Goal: Information Seeking & Learning: Learn about a topic

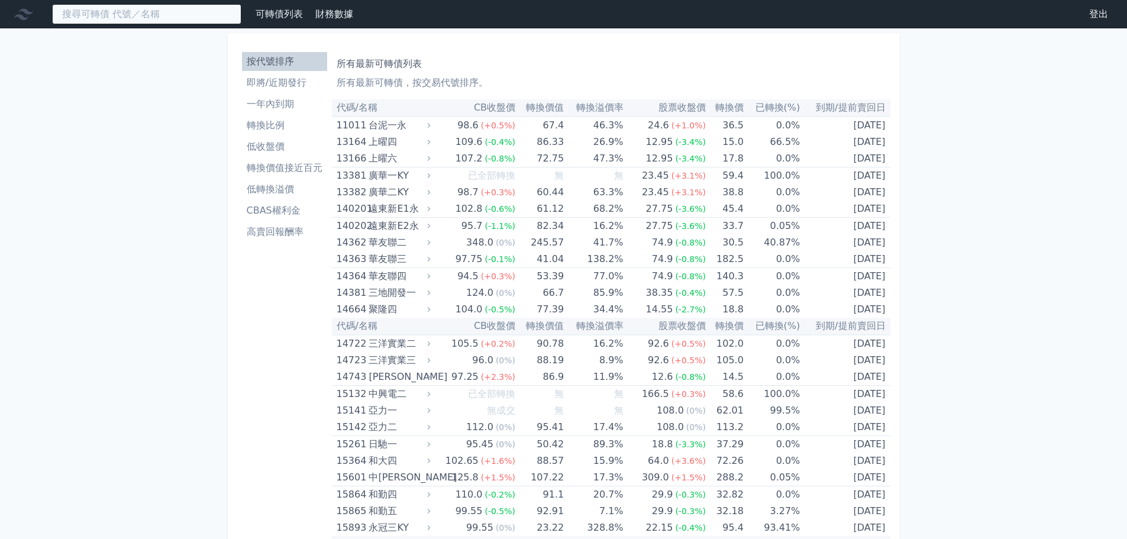
click at [177, 9] on input at bounding box center [146, 14] width 189 height 20
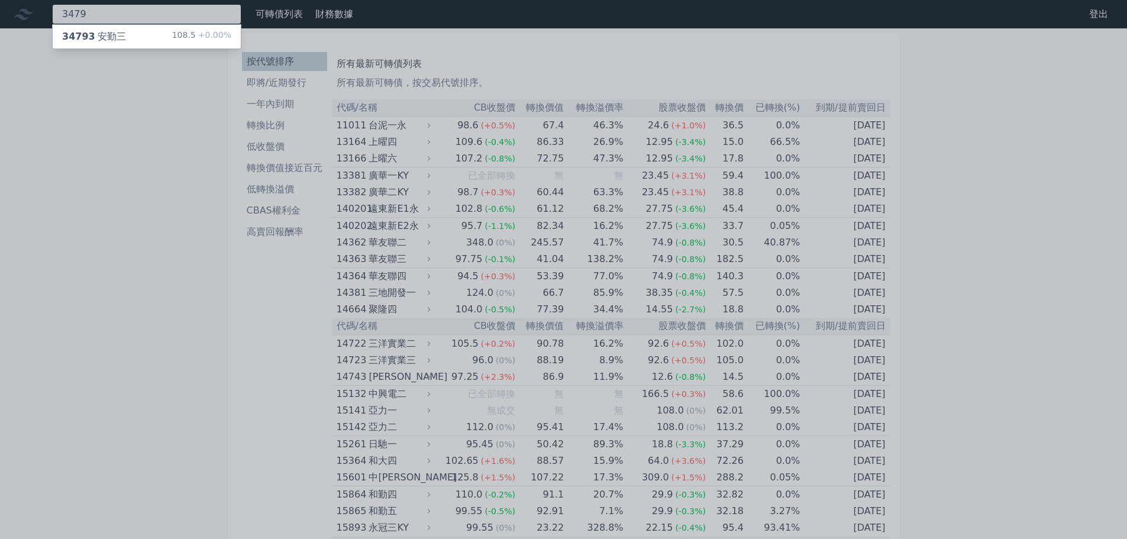
type input "3479"
click at [151, 33] on div "34793 安勤三 108.5 +0.00%" at bounding box center [147, 37] width 188 height 24
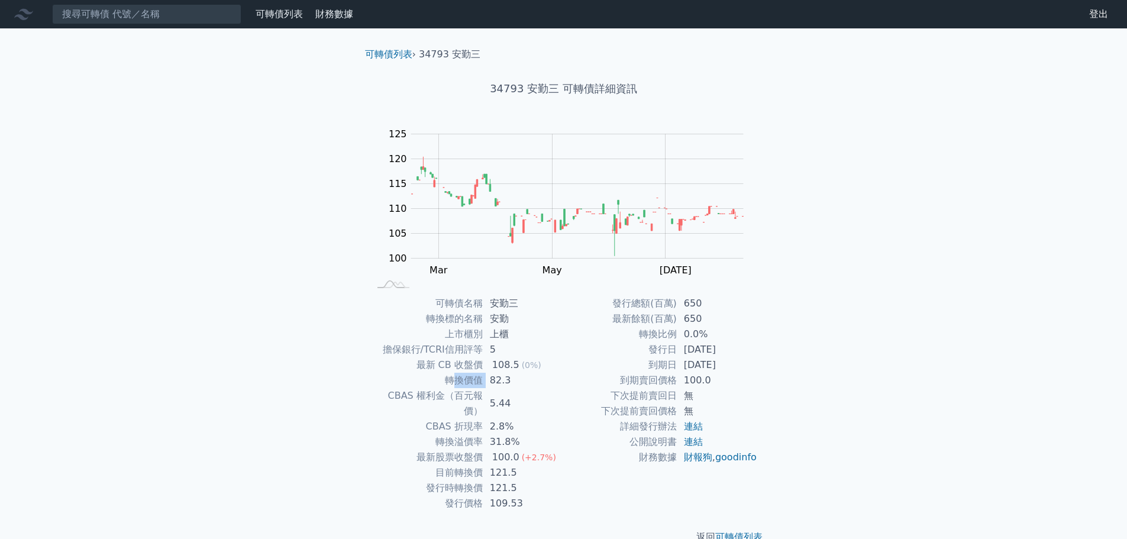
drag, startPoint x: 457, startPoint y: 383, endPoint x: 489, endPoint y: 369, distance: 35.5
click at [490, 379] on tr "轉換價值 82.3" at bounding box center [467, 380] width 194 height 15
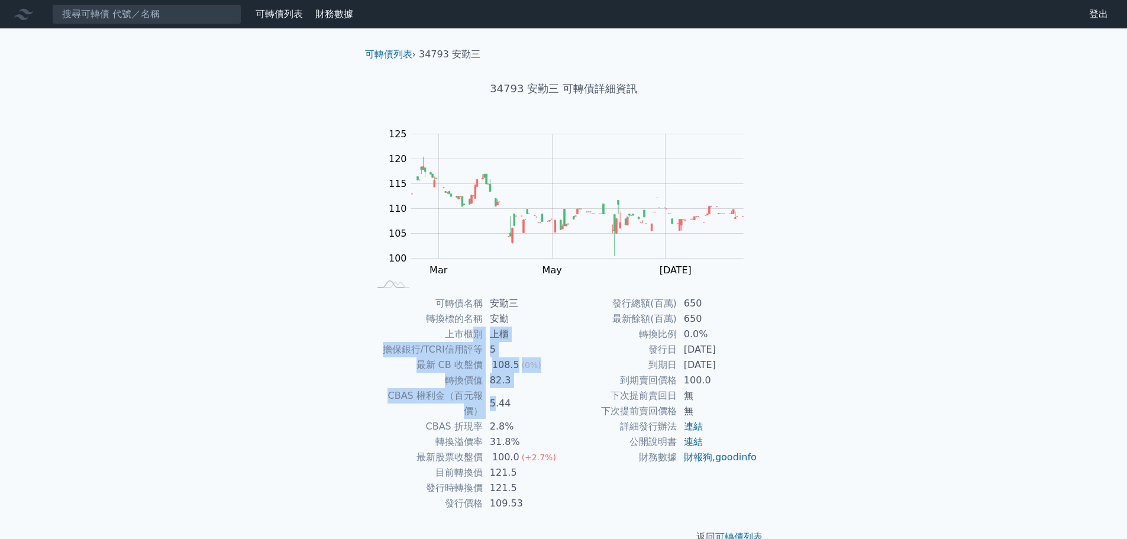
drag, startPoint x: 473, startPoint y: 330, endPoint x: 506, endPoint y: 428, distance: 103.5
click at [495, 398] on tbody "可轉債名稱 安勤三 轉換標的名稱 安勤 上市櫃別 上櫃 擔保銀行/TCRI信用評等 5 最新 CB 收盤價 108.5 (0%) 轉換價值 82.3 CBAS…" at bounding box center [467, 403] width 194 height 215
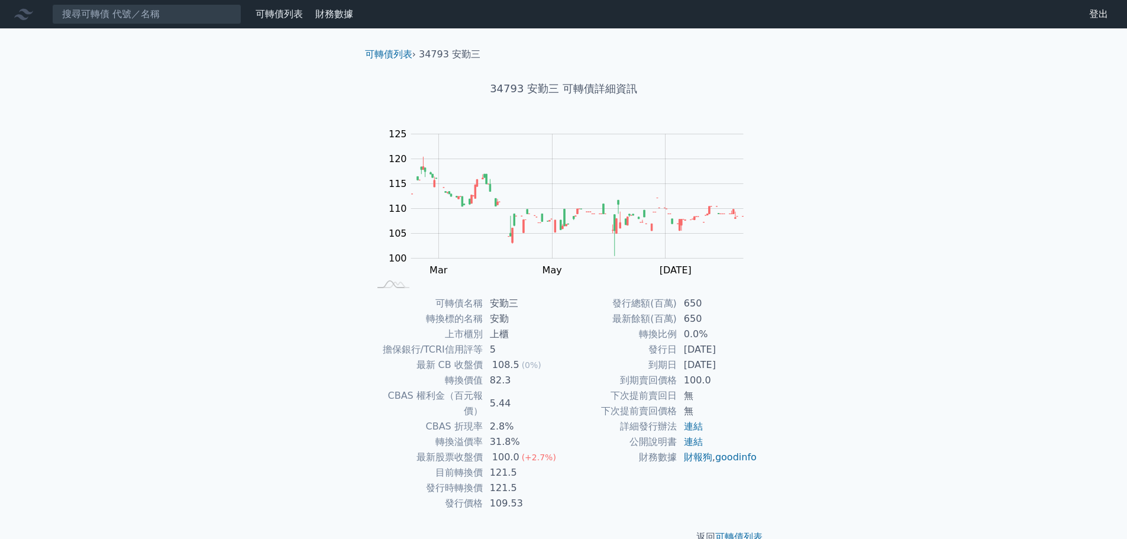
drag, startPoint x: 508, startPoint y: 438, endPoint x: 489, endPoint y: 382, distance: 59.1
click at [505, 431] on tbody "可轉債名稱 安勤三 轉換標的名稱 安勤 上市櫃別 上櫃 擔保銀行/TCRI信用評等 5 最新 CB 收盤價 108.5 (0%) 轉換價值 82.3 CBAS…" at bounding box center [467, 403] width 194 height 215
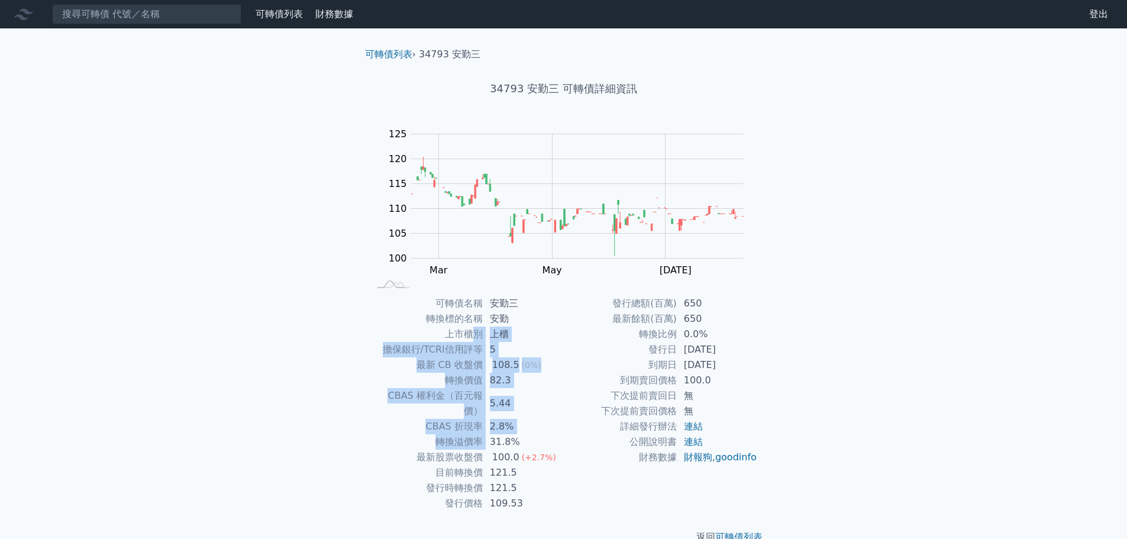
drag, startPoint x: 474, startPoint y: 345, endPoint x: 471, endPoint y: 427, distance: 82.3
click at [493, 425] on tbody "可轉債名稱 安勤三 轉換標的名稱 安勤 上市櫃別 上櫃 擔保銀行/TCRI信用評等 5 最新 CB 收盤價 108.5 (0%) 轉換價值 82.3 CBAS…" at bounding box center [467, 403] width 194 height 215
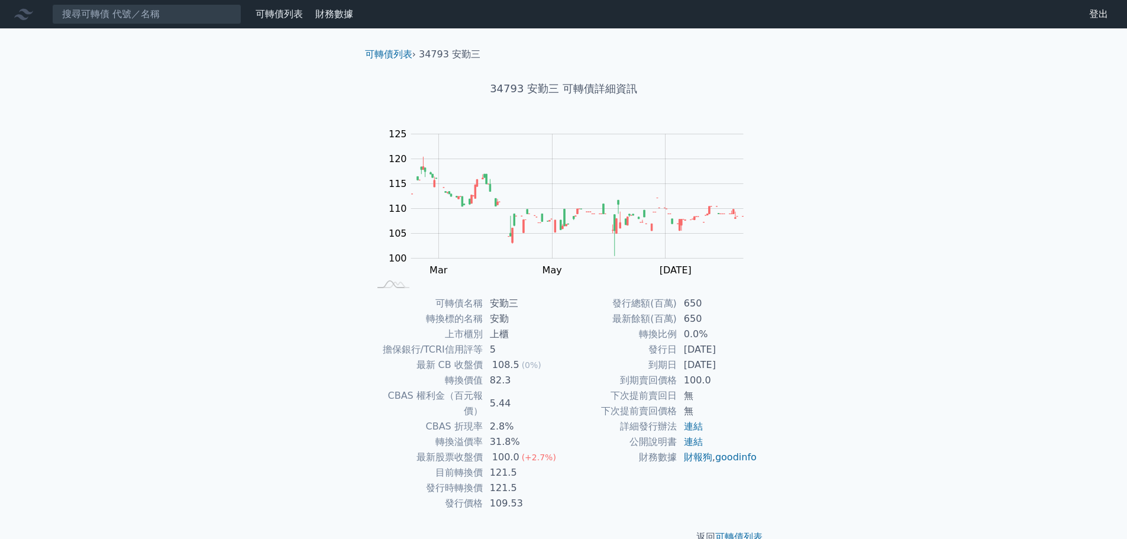
drag, startPoint x: 283, startPoint y: 398, endPoint x: 468, endPoint y: 350, distance: 190.8
click at [292, 399] on div "可轉債列表 財務數據 可轉債列表 財務數據 登出 登出 可轉債列表 › 34793 安勤三 34793 安勤三 可轉債詳細資訊 Zoom Out 100 90…" at bounding box center [563, 281] width 1127 height 563
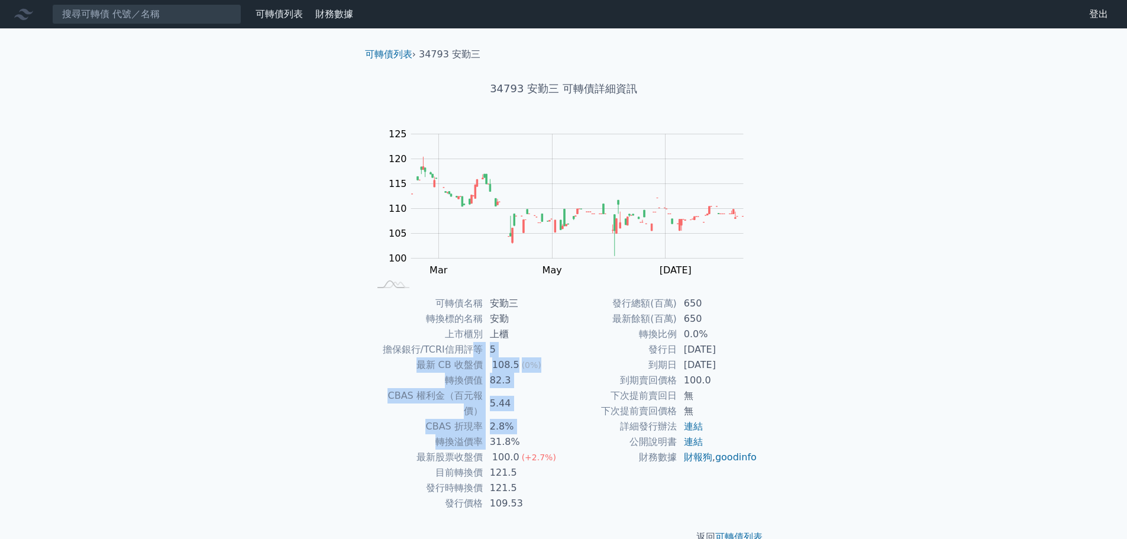
drag, startPoint x: 477, startPoint y: 367, endPoint x: 483, endPoint y: 429, distance: 62.4
click at [483, 429] on tbody "可轉債名稱 安勤三 轉換標的名稱 安勤 上市櫃別 上櫃 擔保銀行/TCRI信用評等 5 最新 CB 收盤價 108.5 (0%) 轉換價值 82.3 CBAS…" at bounding box center [467, 403] width 194 height 215
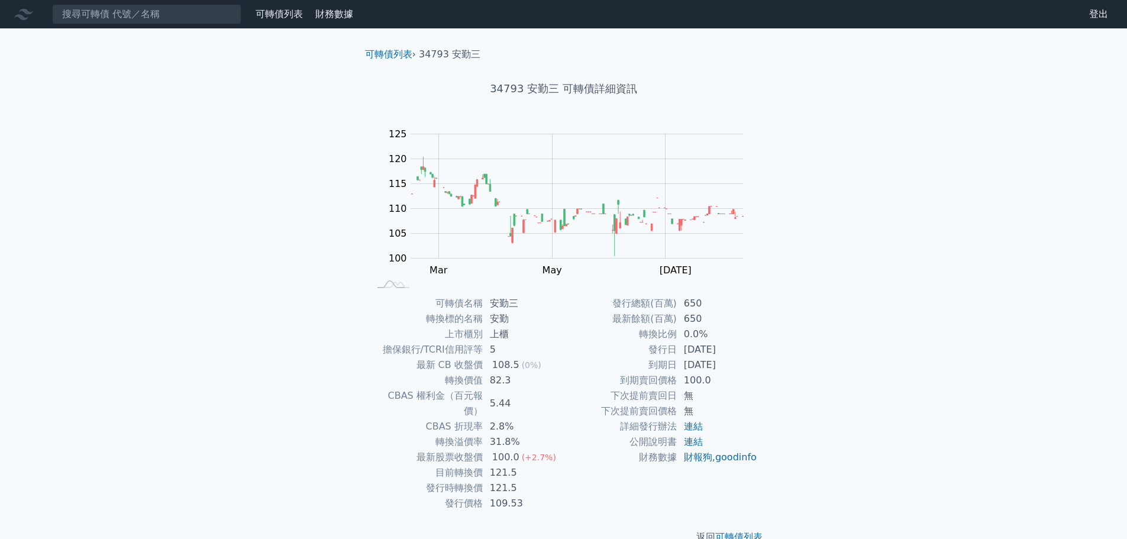
drag, startPoint x: 302, startPoint y: 365, endPoint x: 410, endPoint y: 350, distance: 108.7
click at [312, 366] on div "可轉債列表 財務數據 可轉債列表 財務數據 登出 登出 可轉債列表 › 34793 安勤三 34793 安勤三 可轉債詳細資訊 Zoom Out 100 90…" at bounding box center [563, 281] width 1127 height 563
drag, startPoint x: 478, startPoint y: 358, endPoint x: 480, endPoint y: 400, distance: 42.1
click at [482, 398] on tbody "可轉債名稱 安勤三 轉換標的名稱 安勤 上市櫃別 上櫃 擔保銀行/TCRI信用評等 5 最新 CB 收盤價 108.5 (0%) 轉換價值 82.3 CBAS…" at bounding box center [467, 403] width 194 height 215
drag, startPoint x: 320, startPoint y: 357, endPoint x: 703, endPoint y: 51, distance: 490.0
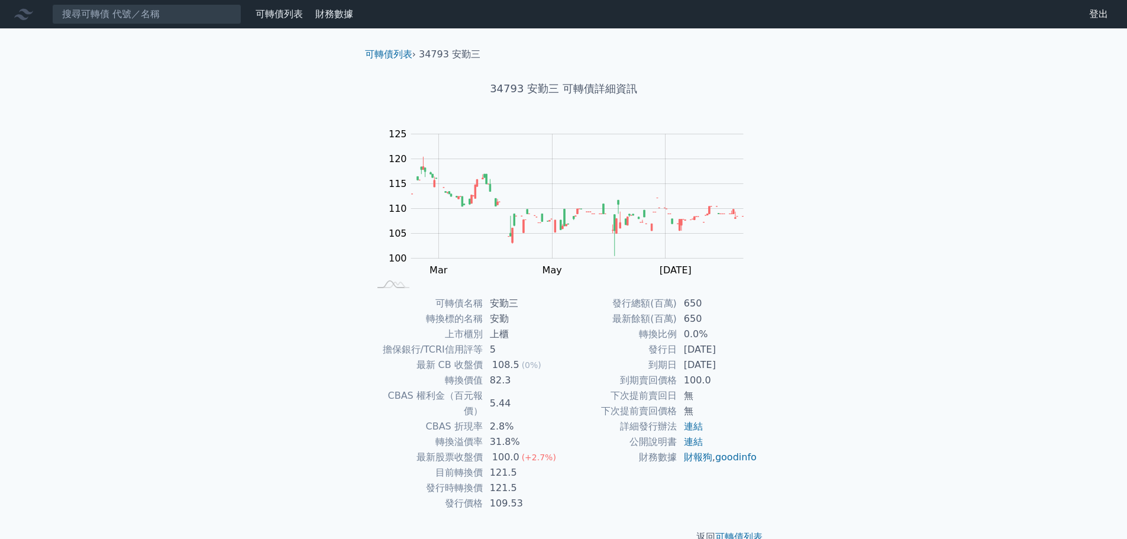
click at [340, 334] on div "可轉債列表 財務數據 可轉債列表 財務數據 登出 登出 可轉債列表 › 34793 安勤三 34793 安勤三 可轉債詳細資訊 Zoom Out 100 90…" at bounding box center [563, 281] width 1127 height 563
